Goal: Task Accomplishment & Management: Use online tool/utility

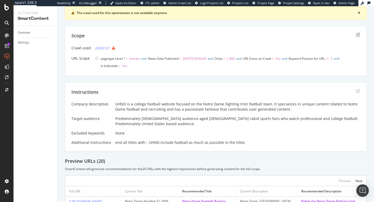
scroll to position [93, 0]
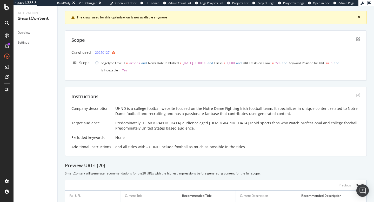
drag, startPoint x: 112, startPoint y: 65, endPoint x: 241, endPoint y: 75, distance: 129.5
click at [241, 75] on div "Scope Crawl used 20250127 URL Scope pagetype Level 1 = articles and News Date P…" at bounding box center [216, 55] width 302 height 50
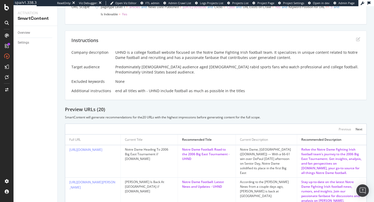
scroll to position [154, 0]
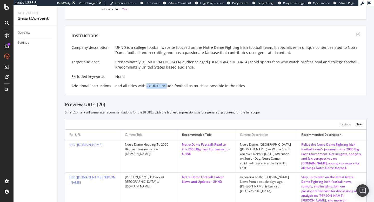
drag, startPoint x: 143, startPoint y: 87, endPoint x: 162, endPoint y: 88, distance: 19.2
click at [163, 88] on div "end all titles with - UHND include football as much as possible in the titles" at bounding box center [237, 85] width 245 height 5
click at [156, 87] on div "end all titles with - UHND include football as much as possible in the titles" at bounding box center [237, 85] width 245 height 5
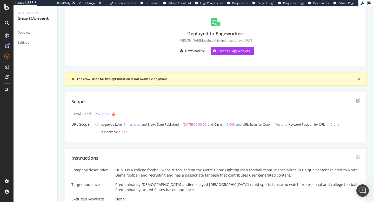
scroll to position [33, 0]
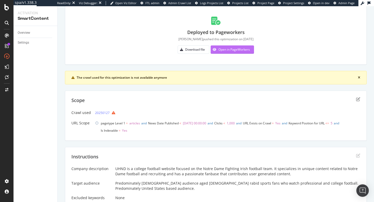
click at [226, 52] on div "Open in PageWorkers" at bounding box center [230, 50] width 39 height 8
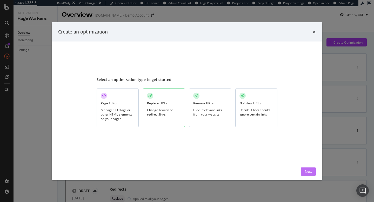
click at [307, 173] on div "Next" at bounding box center [308, 171] width 7 height 4
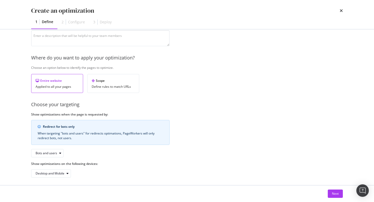
scroll to position [59, 0]
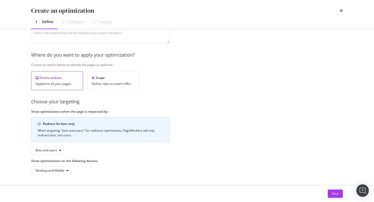
type input "redirect"
drag, startPoint x: 45, startPoint y: 123, endPoint x: 97, endPoint y: 123, distance: 52.5
click at [97, 123] on div "Redirect for bots only" at bounding box center [103, 124] width 120 height 5
click at [96, 138] on div "Redirect for bots only When targeting "bots and users" for redirects optimation…" at bounding box center [100, 129] width 138 height 25
click at [56, 151] on div "Bots and users" at bounding box center [47, 150] width 22 height 3
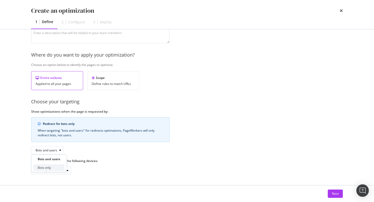
click at [55, 167] on div "Bots only" at bounding box center [49, 167] width 31 height 6
click at [187, 145] on div "Provide a name and description to help identify the change that will be made by…" at bounding box center [187, 82] width 312 height 185
click at [335, 195] on div "Next" at bounding box center [335, 193] width 7 height 4
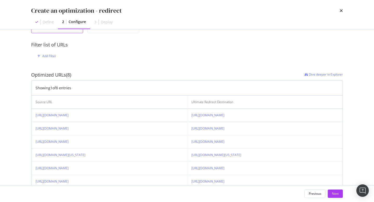
scroll to position [91, 0]
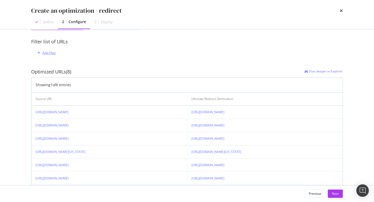
click at [48, 52] on div "Add Filter" at bounding box center [49, 53] width 14 height 4
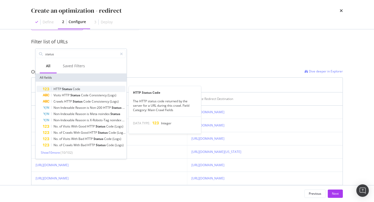
type input "status"
click at [81, 88] on div "HTTP Status Code" at bounding box center [84, 89] width 83 height 6
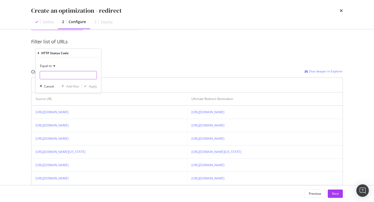
click at [52, 76] on input "modal" at bounding box center [68, 75] width 57 height 8
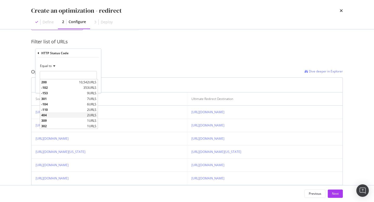
click at [50, 116] on span "404" at bounding box center [63, 115] width 44 height 4
type input "404"
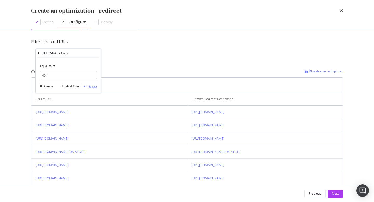
click at [91, 85] on div "Apply" at bounding box center [93, 86] width 8 height 4
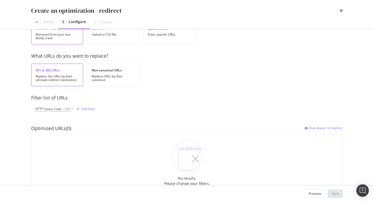
scroll to position [0, 0]
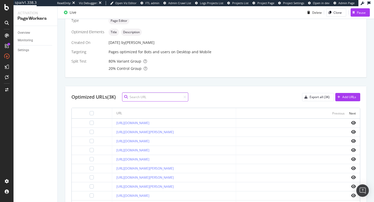
scroll to position [132, 0]
drag, startPoint x: 110, startPoint y: 98, endPoint x: 115, endPoint y: 99, distance: 5.5
click at [115, 99] on div "Optimized URLs (3K)" at bounding box center [93, 97] width 44 height 7
click at [226, 63] on div "80 % Variant Group" at bounding box center [235, 61] width 252 height 5
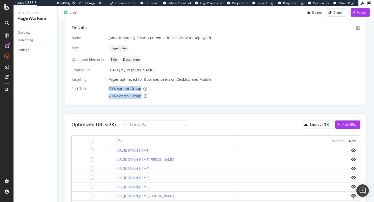
drag, startPoint x: 108, startPoint y: 89, endPoint x: 151, endPoint y: 96, distance: 44.0
click at [151, 97] on div "Name [SmartContent] Smart Content - Titles Split Test (Deployed) Type Page Edit…" at bounding box center [215, 66] width 289 height 63
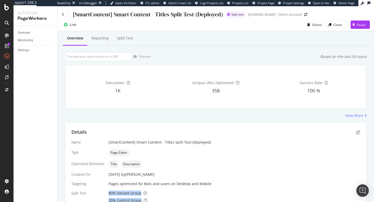
scroll to position [0, 0]
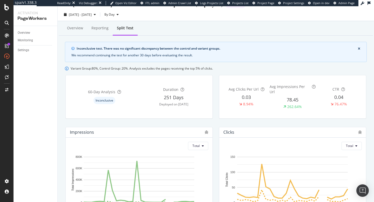
scroll to position [10, 0]
drag, startPoint x: 76, startPoint y: 49, endPoint x: 102, endPoint y: 49, distance: 26.0
click at [102, 49] on div "Inconclusive test. There was no significant discrepancy between the control and…" at bounding box center [215, 48] width 289 height 5
click at [88, 50] on div "Inconclusive test. There was no significant discrepancy between the control and…" at bounding box center [217, 48] width 281 height 5
drag, startPoint x: 87, startPoint y: 49, endPoint x: 182, endPoint y: 49, distance: 94.6
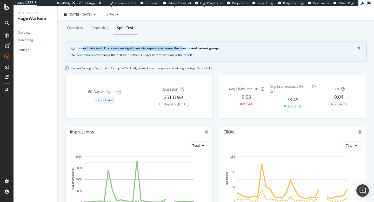
click at [182, 49] on div "Inconclusive test. There was no significant discrepancy between the control and…" at bounding box center [217, 48] width 281 height 5
drag, startPoint x: 76, startPoint y: 49, endPoint x: 221, endPoint y: 49, distance: 144.4
click at [221, 49] on div "Inconclusive test. There was no significant discrepancy between the control and…" at bounding box center [217, 48] width 281 height 5
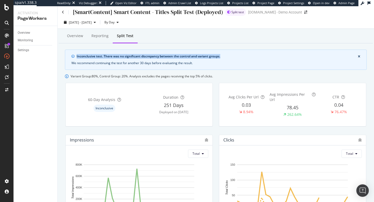
scroll to position [0, 0]
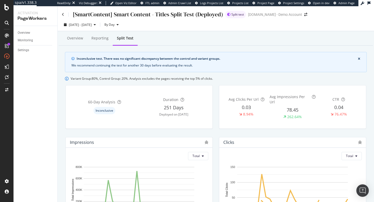
click at [82, 60] on div "Inconclusive test. There was no significant discrepancy between the control and…" at bounding box center [217, 58] width 281 height 5
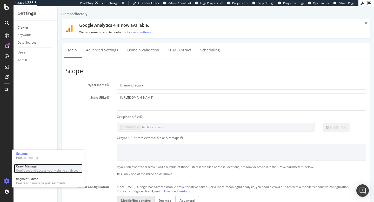
click at [37, 168] on div "Crawl Manager" at bounding box center [47, 166] width 62 height 4
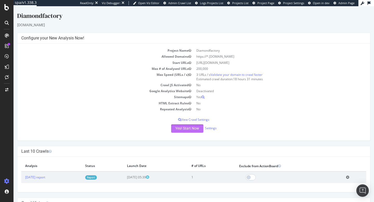
click at [194, 128] on button "Yes! Start Now" at bounding box center [187, 128] width 32 height 8
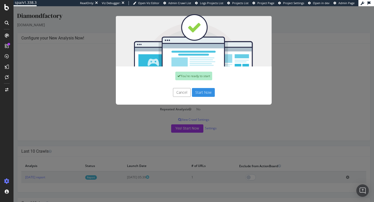
click at [211, 92] on button "Start Now" at bounding box center [203, 92] width 23 height 9
